Goal: Task Accomplishment & Management: Use online tool/utility

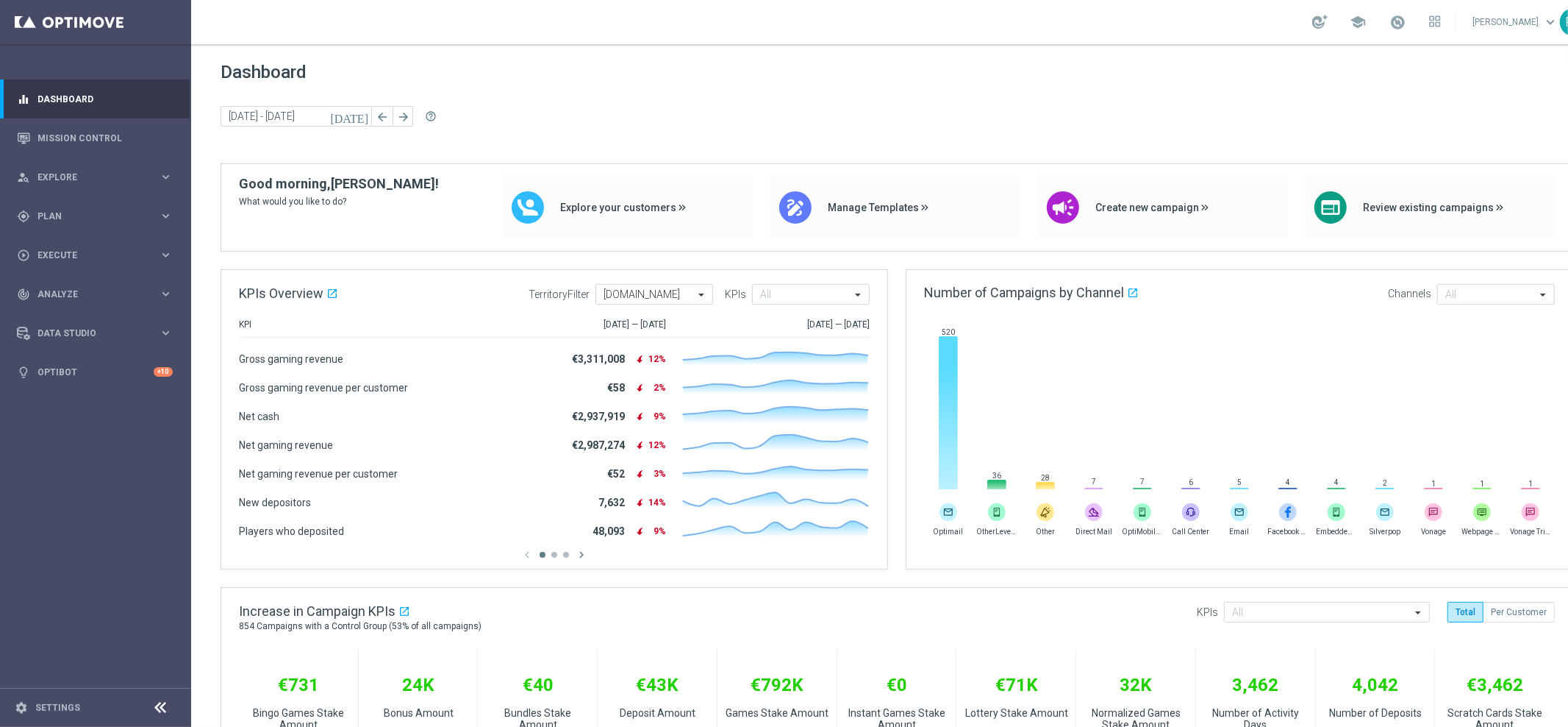
click at [1498, 73] on span "Dashboard" at bounding box center [897, 72] width 1353 height 20
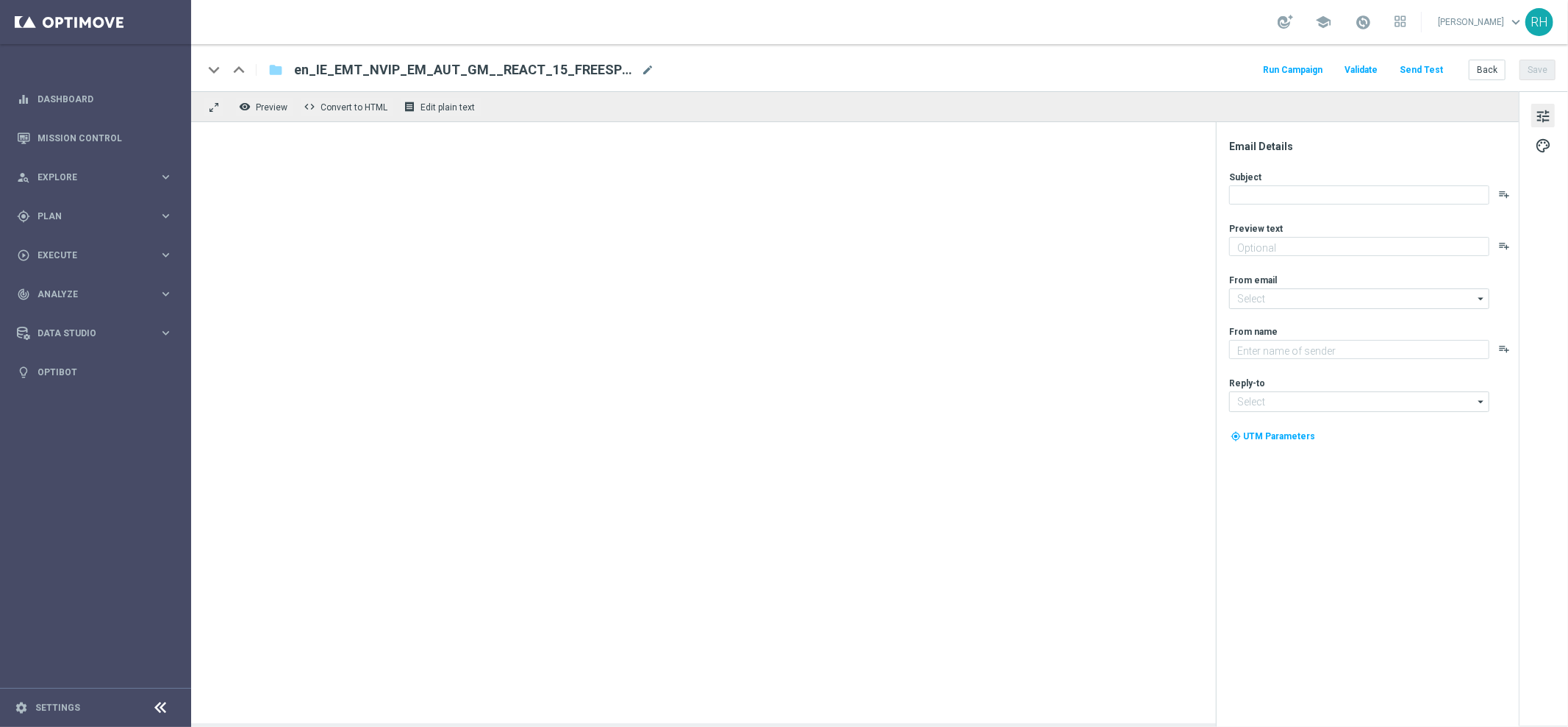
type textarea "We miss you, they're on us."
type textarea "Lottoland"
type input "mail@crm.lottoland.com"
type input "support@lottoland.ie"
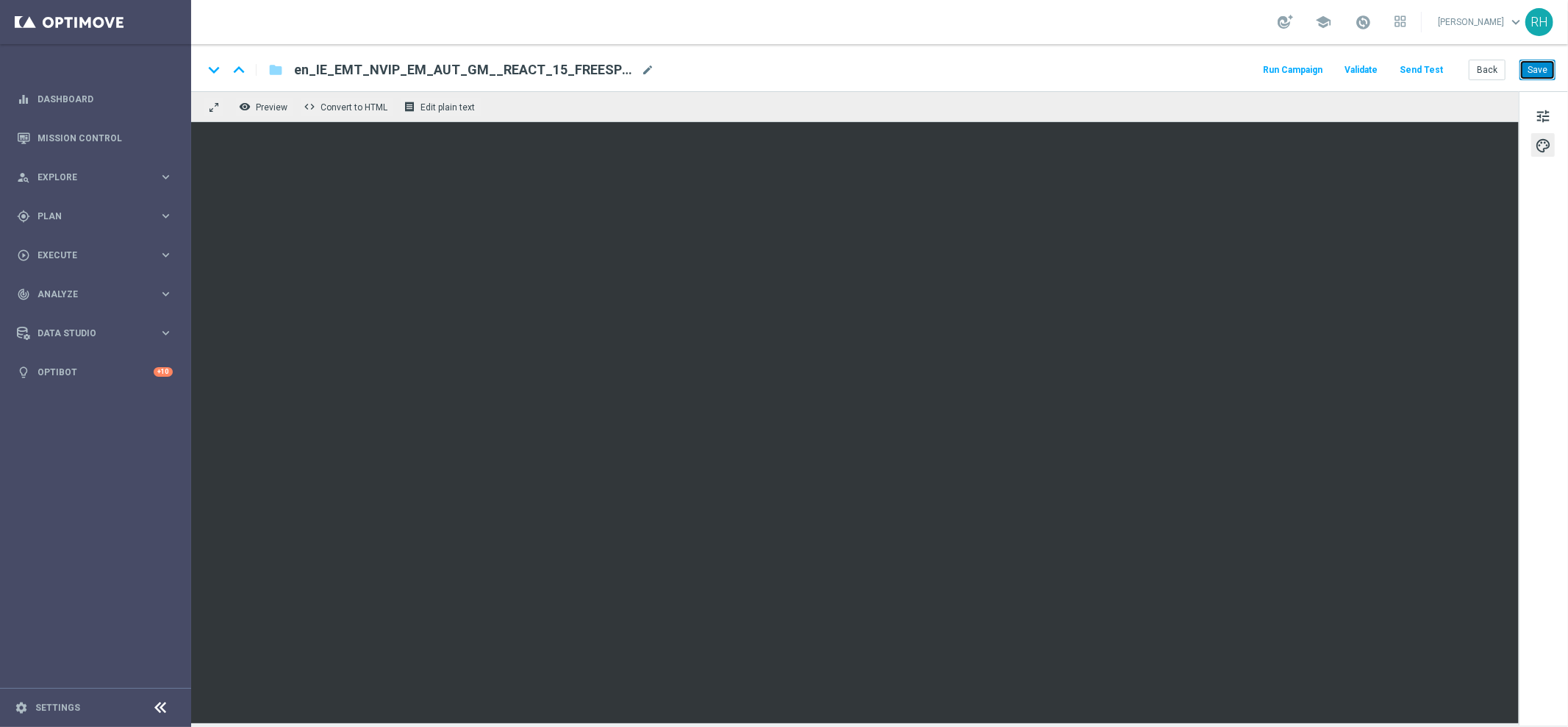
click at [1538, 74] on button "Save" at bounding box center [1537, 70] width 36 height 20
